Goal: Task Accomplishment & Management: Use online tool/utility

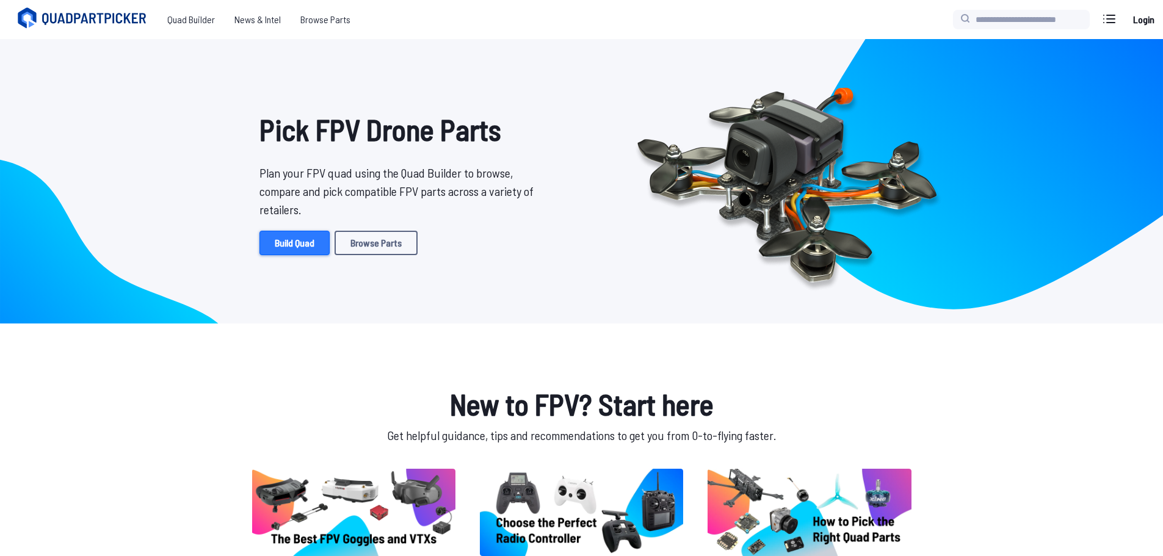
click at [294, 244] on link "Build Quad" at bounding box center [295, 243] width 70 height 24
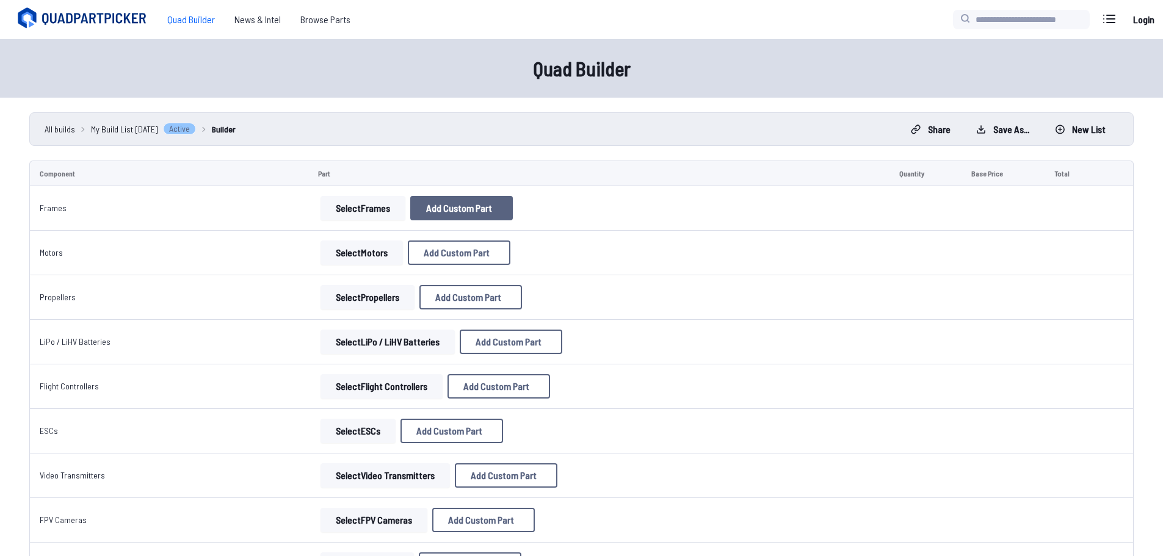
click at [440, 205] on span "Add Custom Part" at bounding box center [459, 208] width 66 height 10
select select "**********"
click at [707, 108] on icon at bounding box center [701, 113] width 11 height 11
click at [358, 208] on button "Select Frames" at bounding box center [363, 208] width 85 height 24
click at [341, 206] on button "Select Frames" at bounding box center [363, 208] width 85 height 24
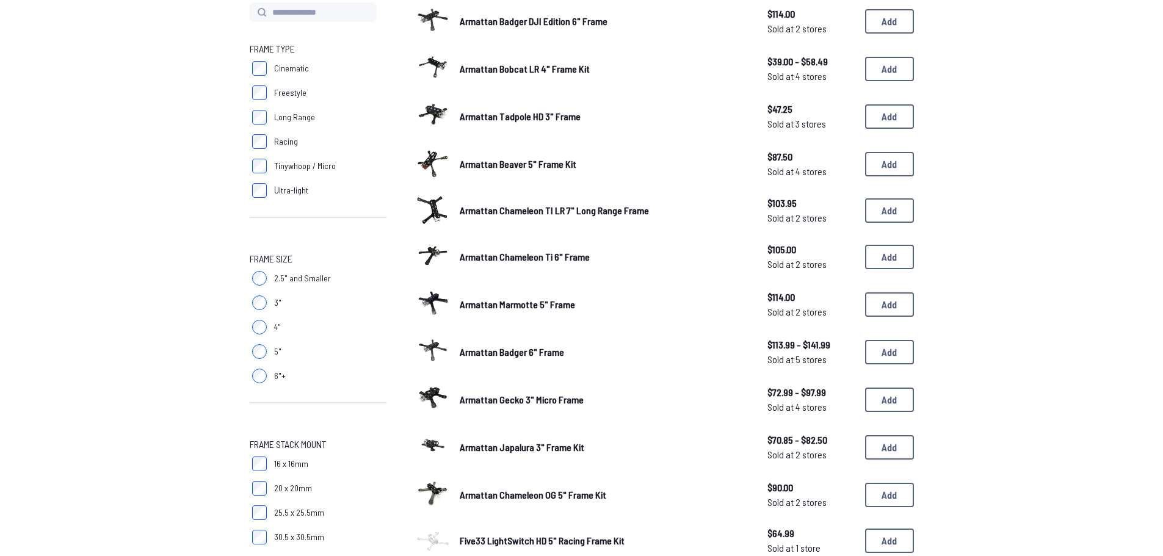
scroll to position [148, 0]
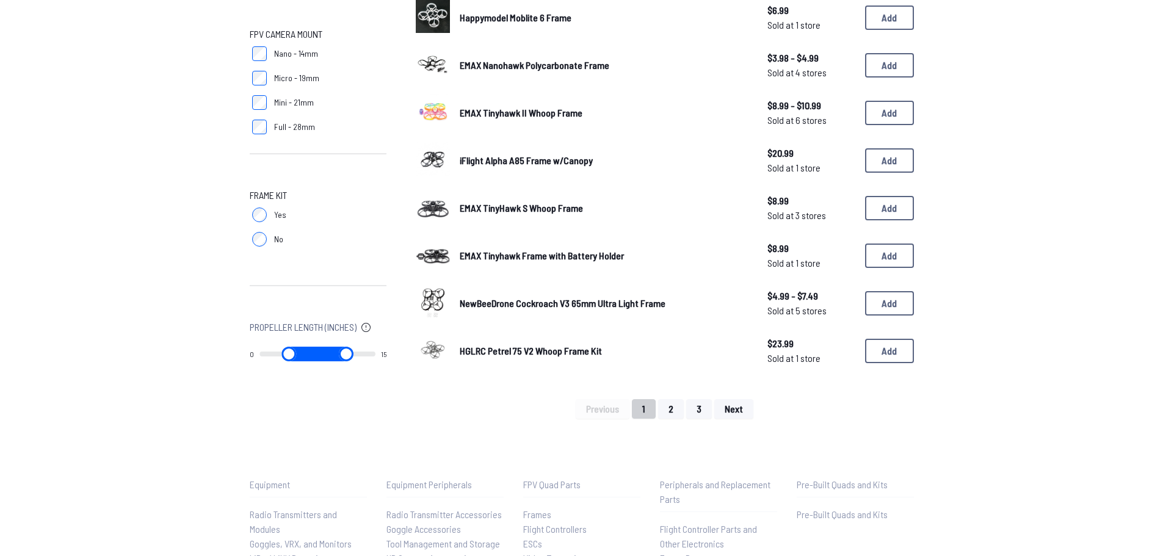
scroll to position [733, 0]
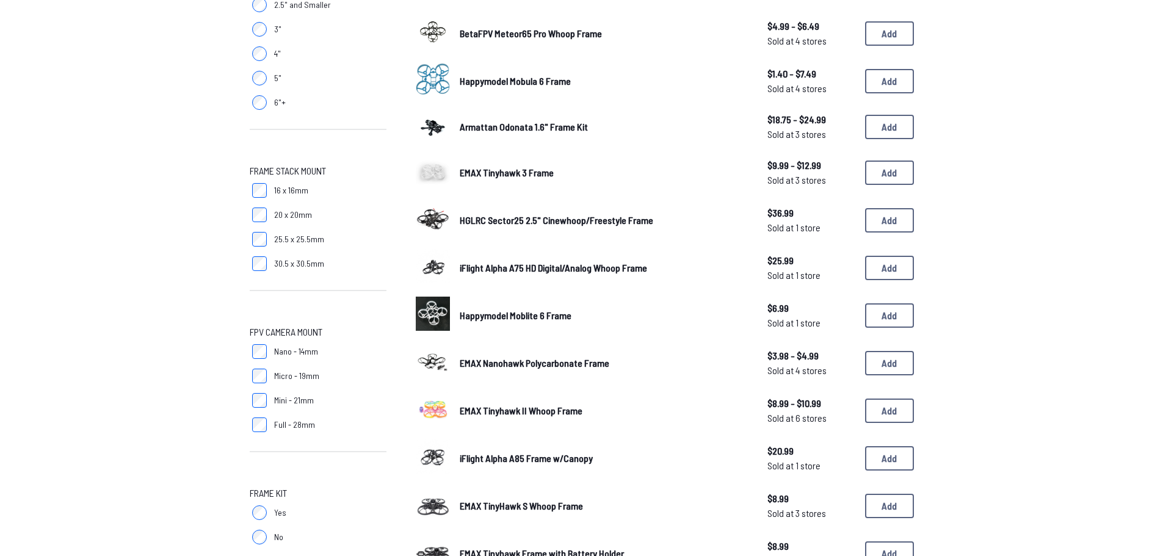
scroll to position [148, 0]
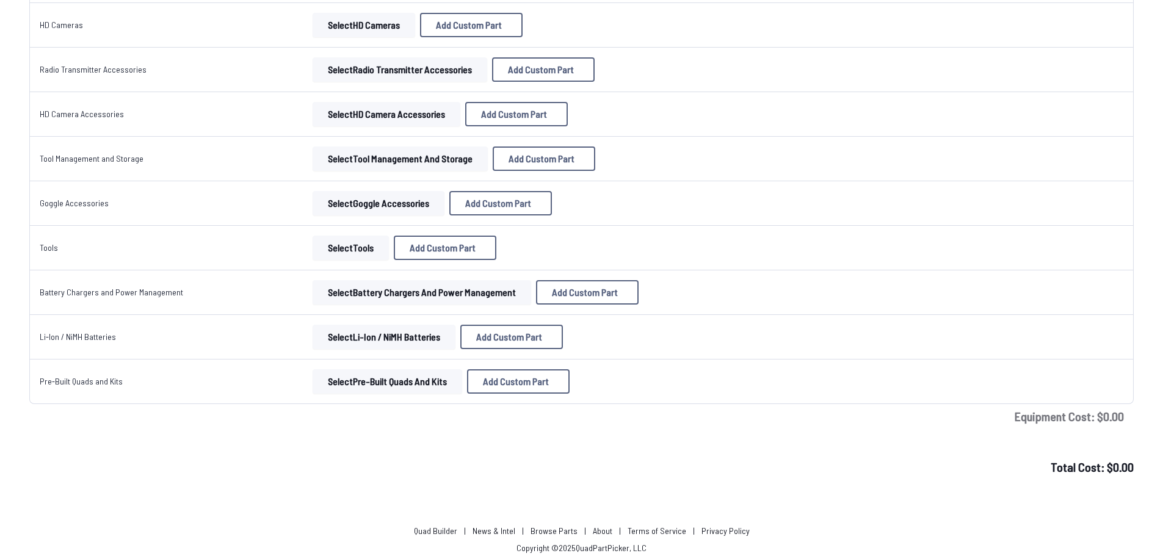
scroll to position [1019, 0]
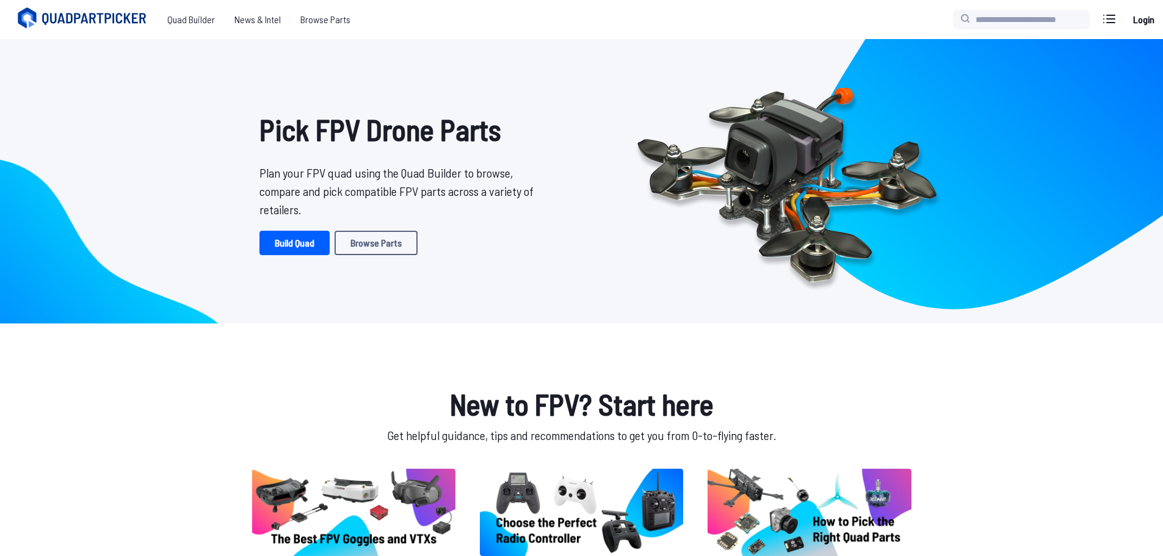
scroll to position [244, 0]
